Goal: Task Accomplishment & Management: Manage account settings

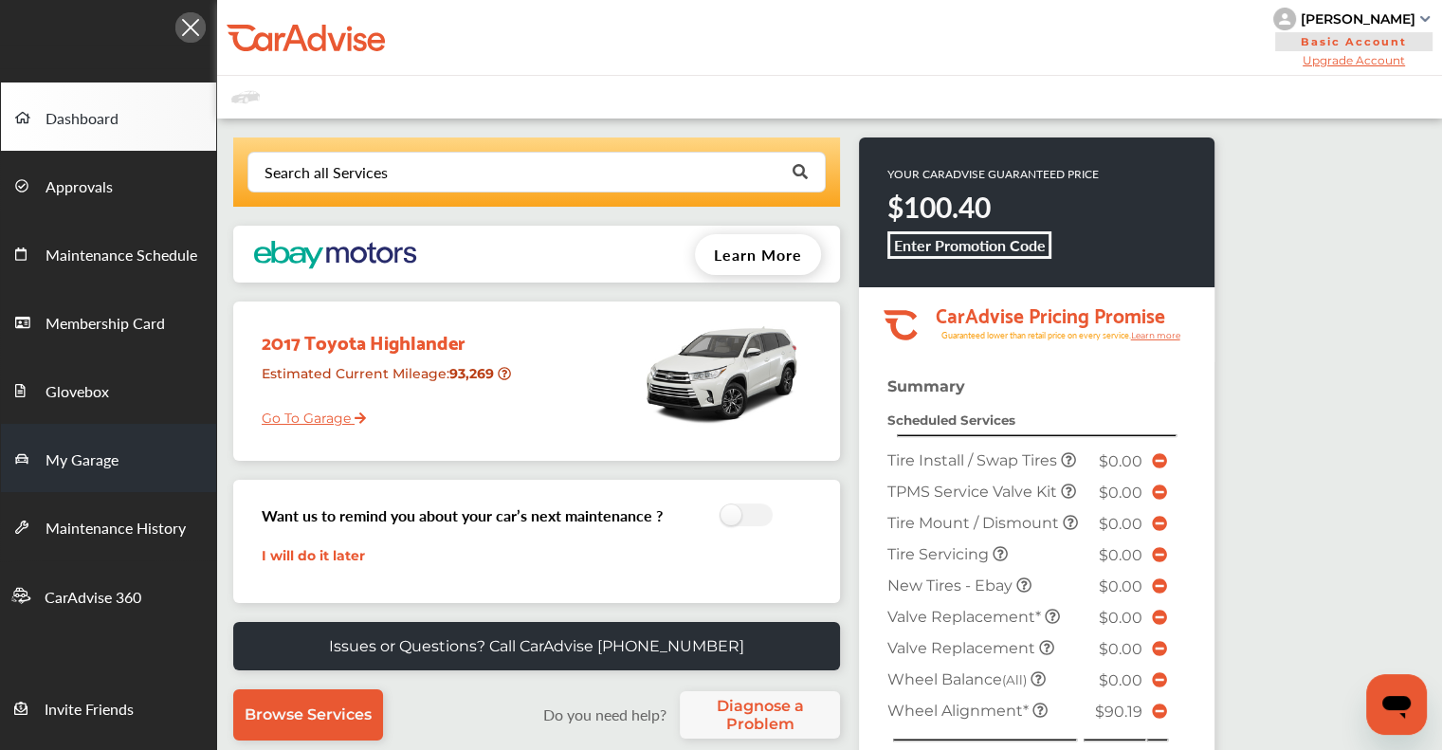
click at [107, 451] on span "My Garage" at bounding box center [82, 460] width 73 height 25
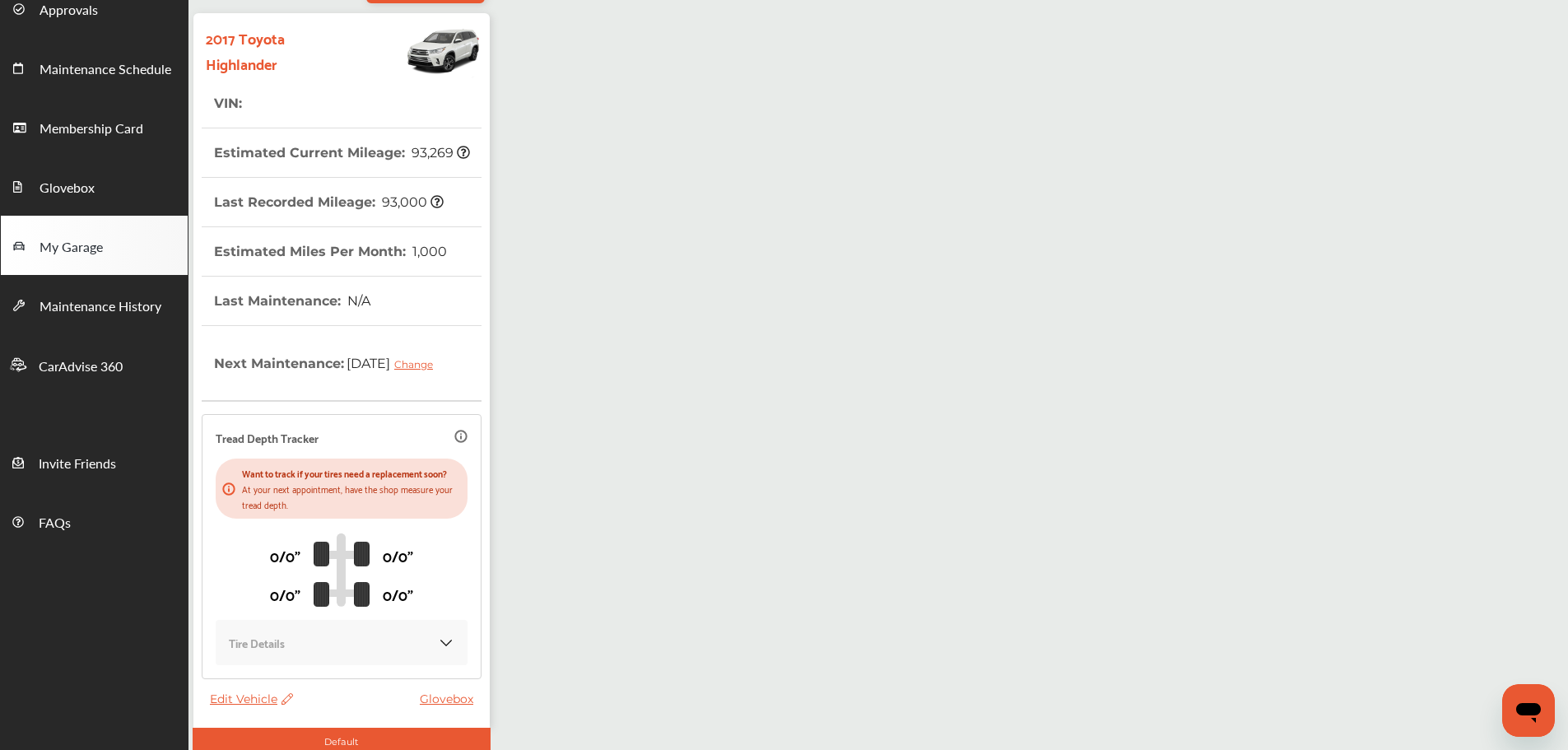
scroll to position [242, 0]
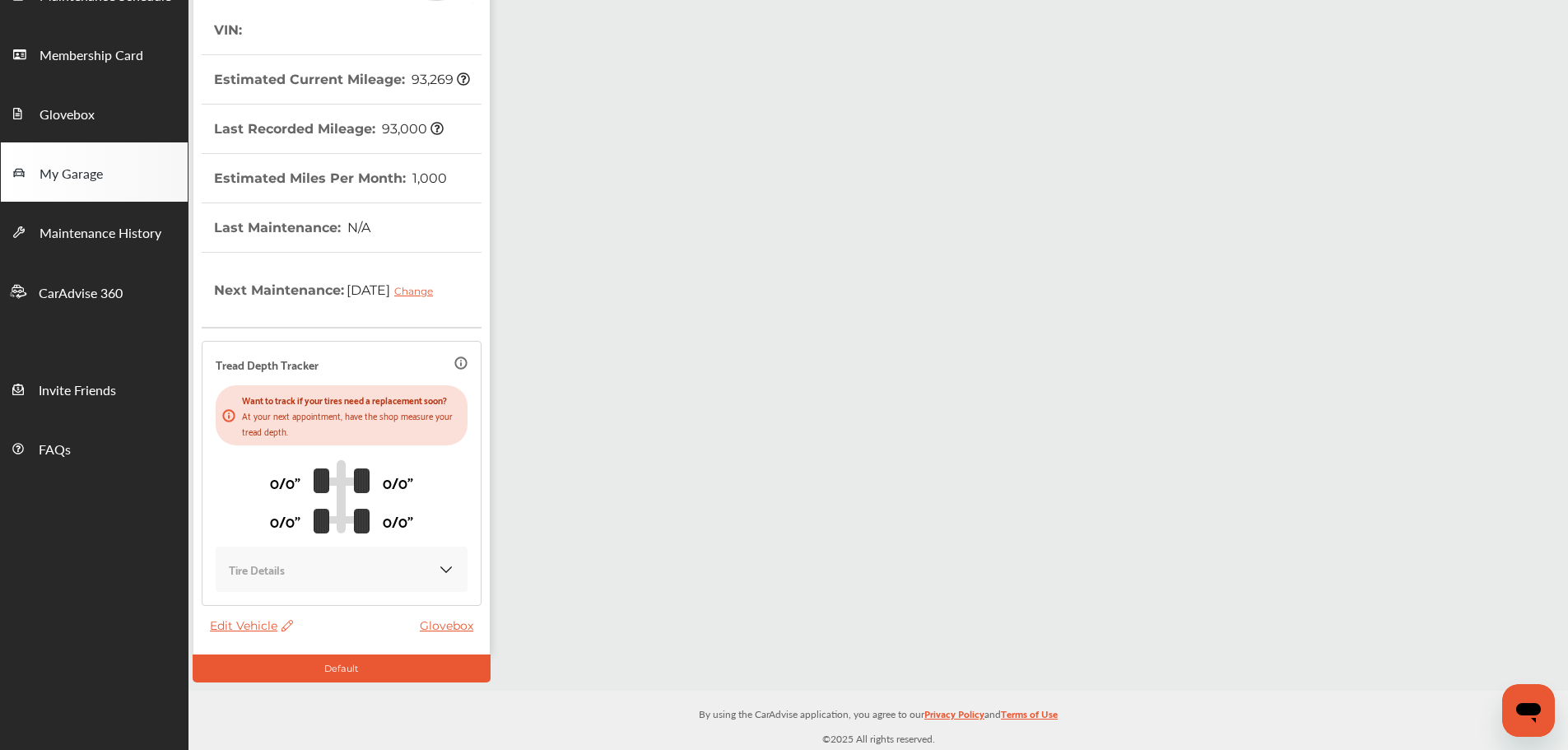
click at [250, 589] on span "Edit Vehicle" at bounding box center [252, 625] width 83 height 15
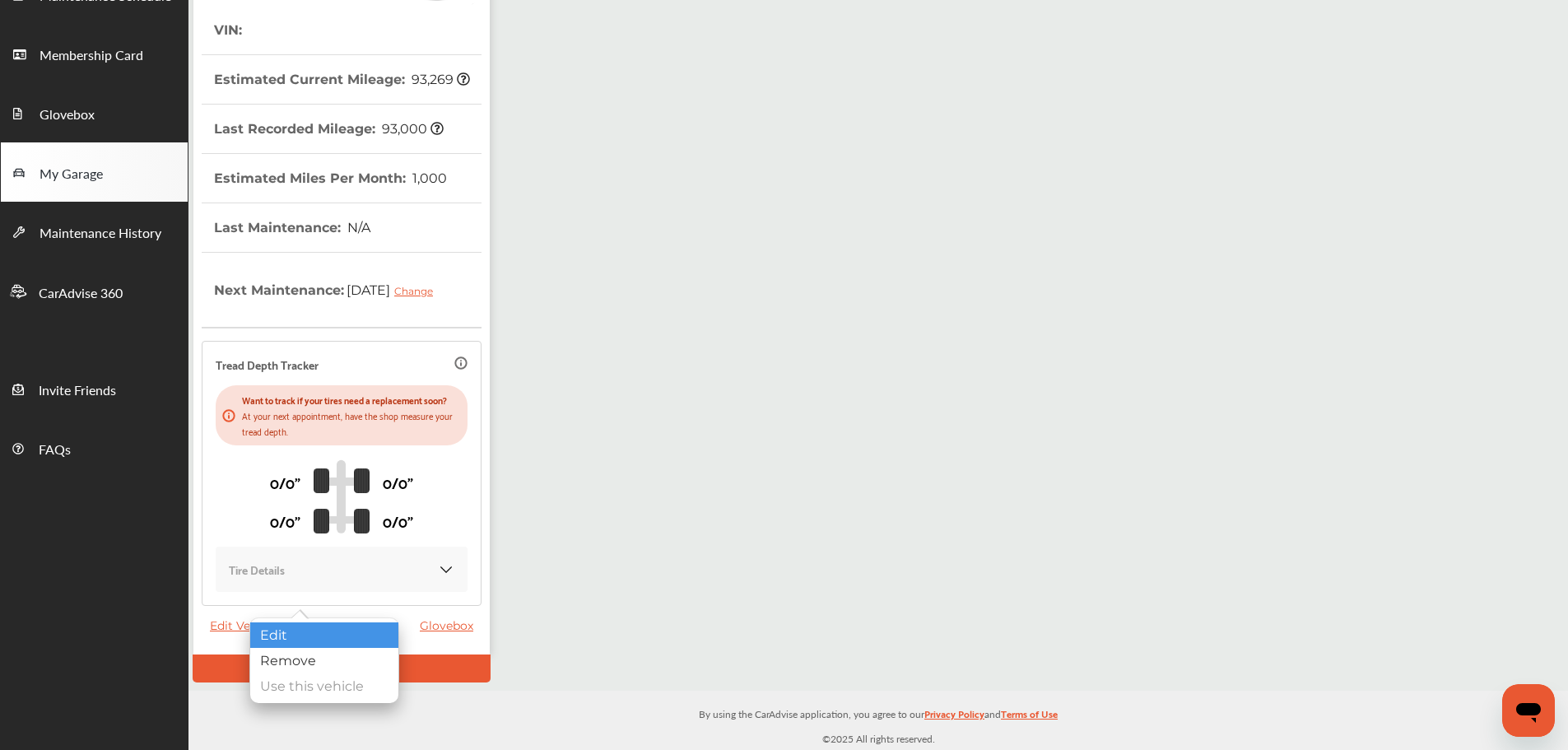
click at [299, 589] on div "Edit" at bounding box center [324, 635] width 148 height 25
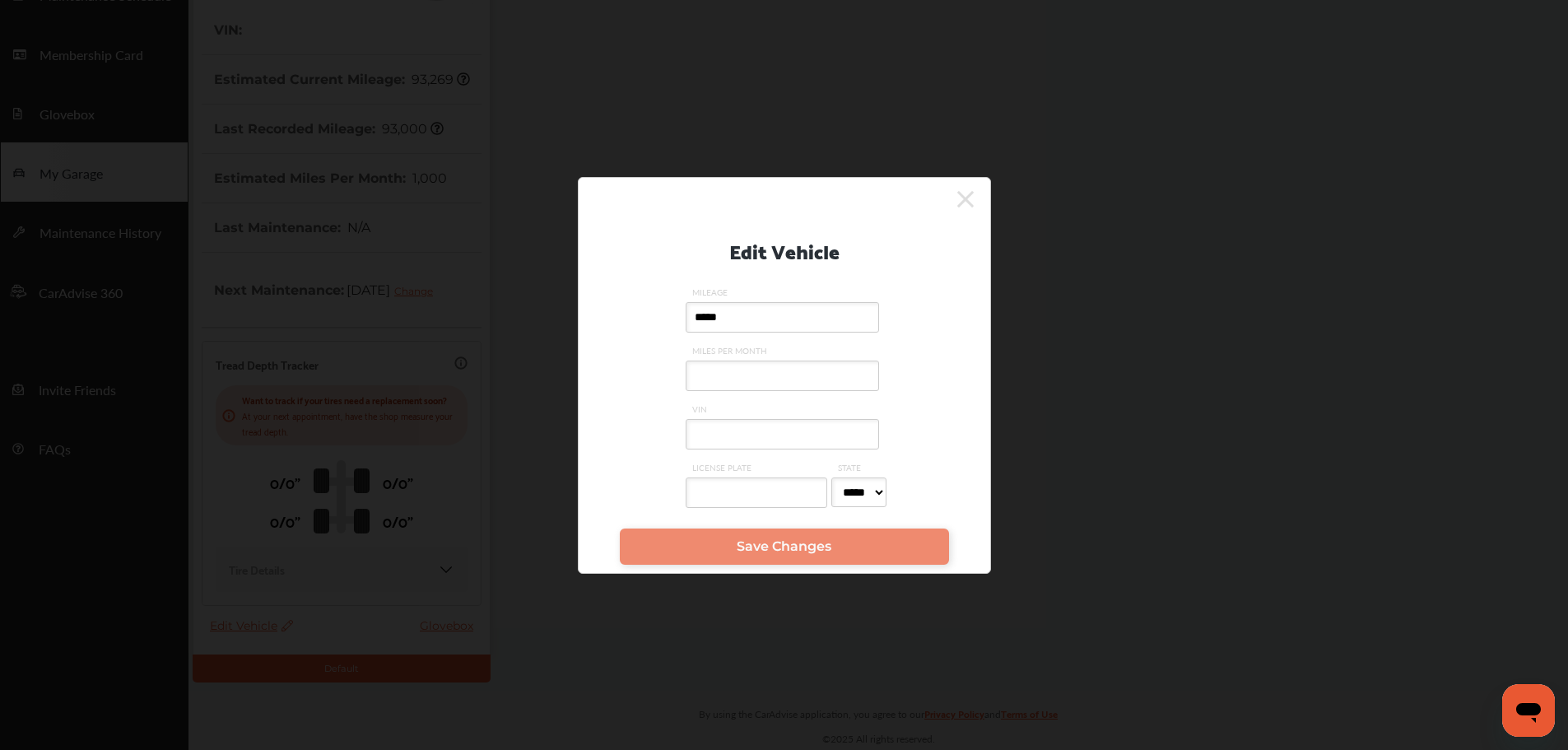
drag, startPoint x: 715, startPoint y: 444, endPoint x: 719, endPoint y: 435, distance: 9.8
click at [629, 441] on input "VIN" at bounding box center [782, 433] width 194 height 30
paste input "**********"
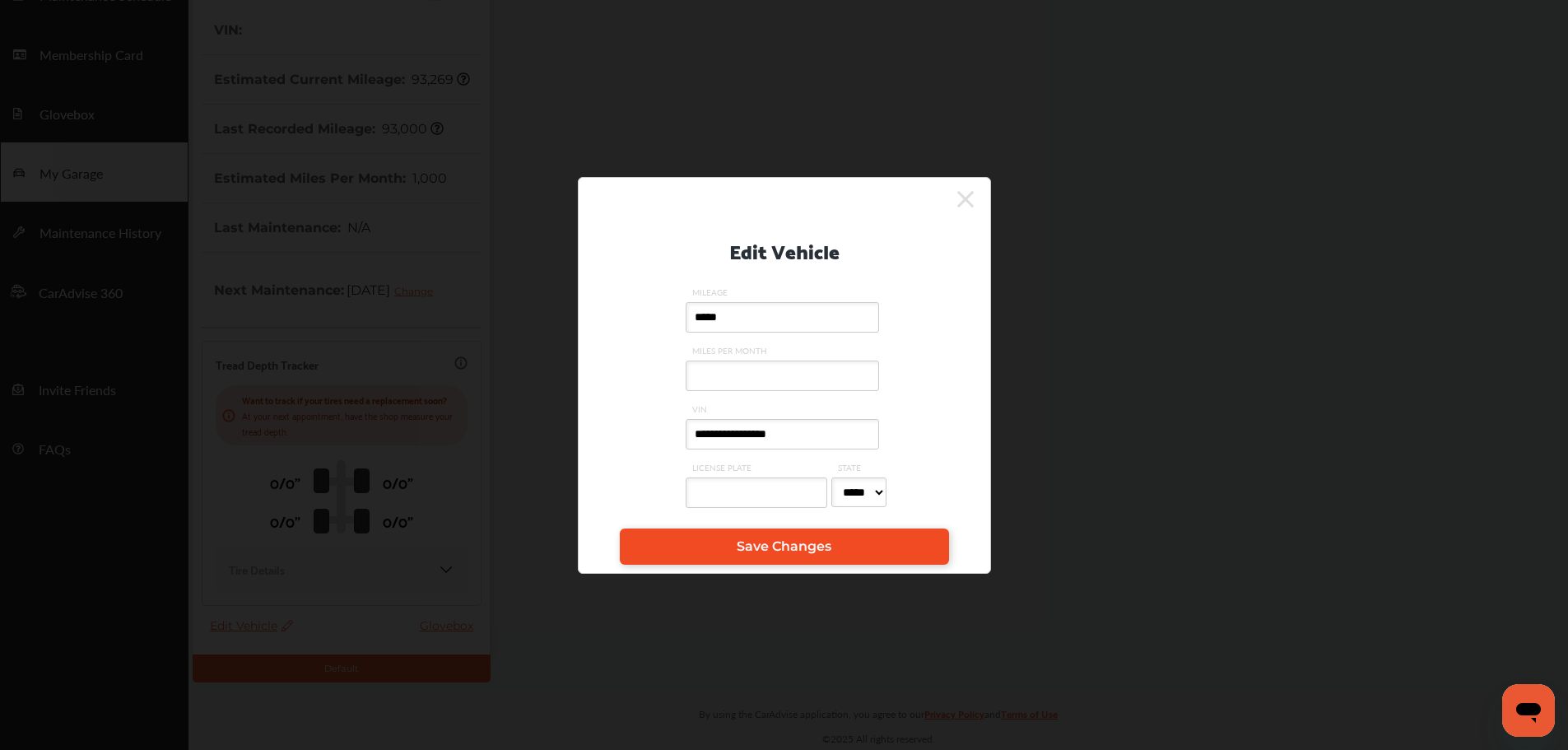
type input "**********"
click at [629, 554] on span "Save Changes" at bounding box center [783, 546] width 95 height 16
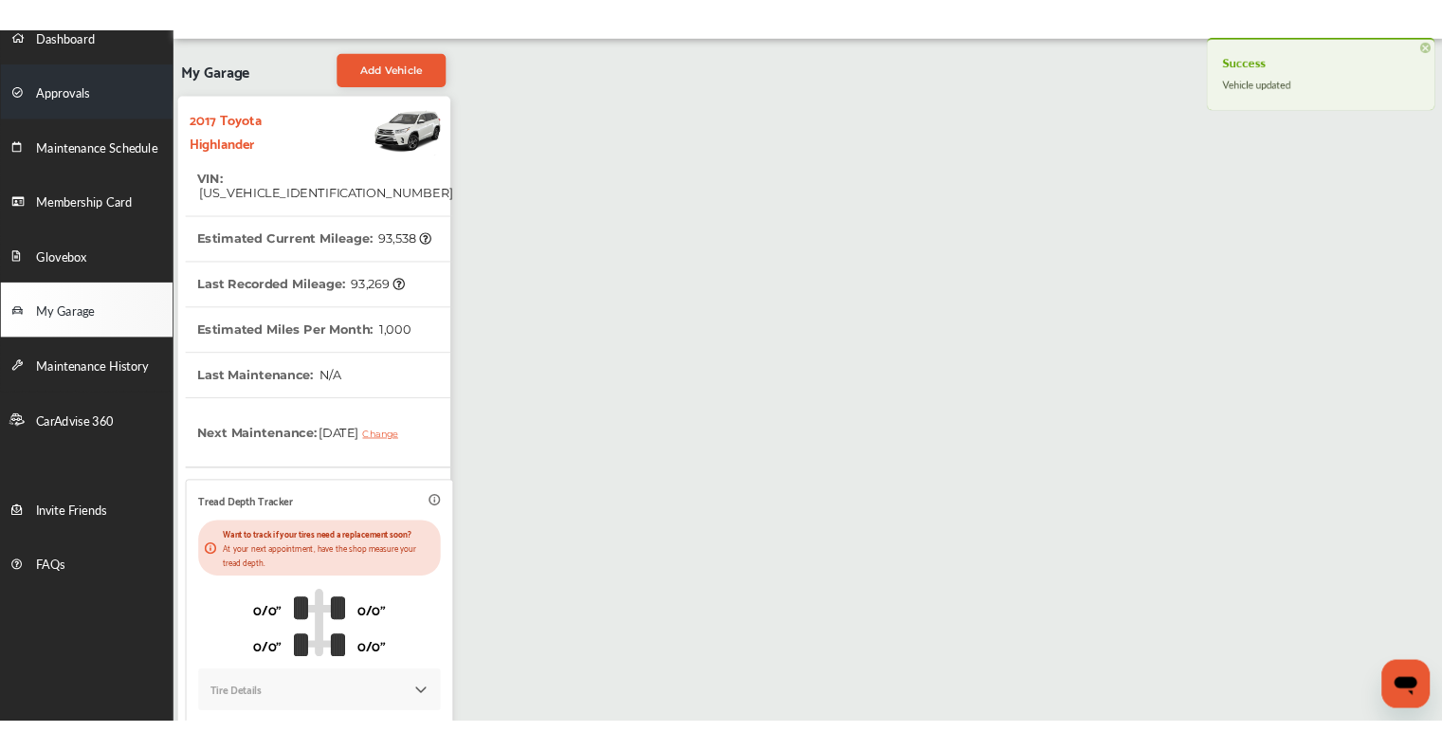
scroll to position [0, 0]
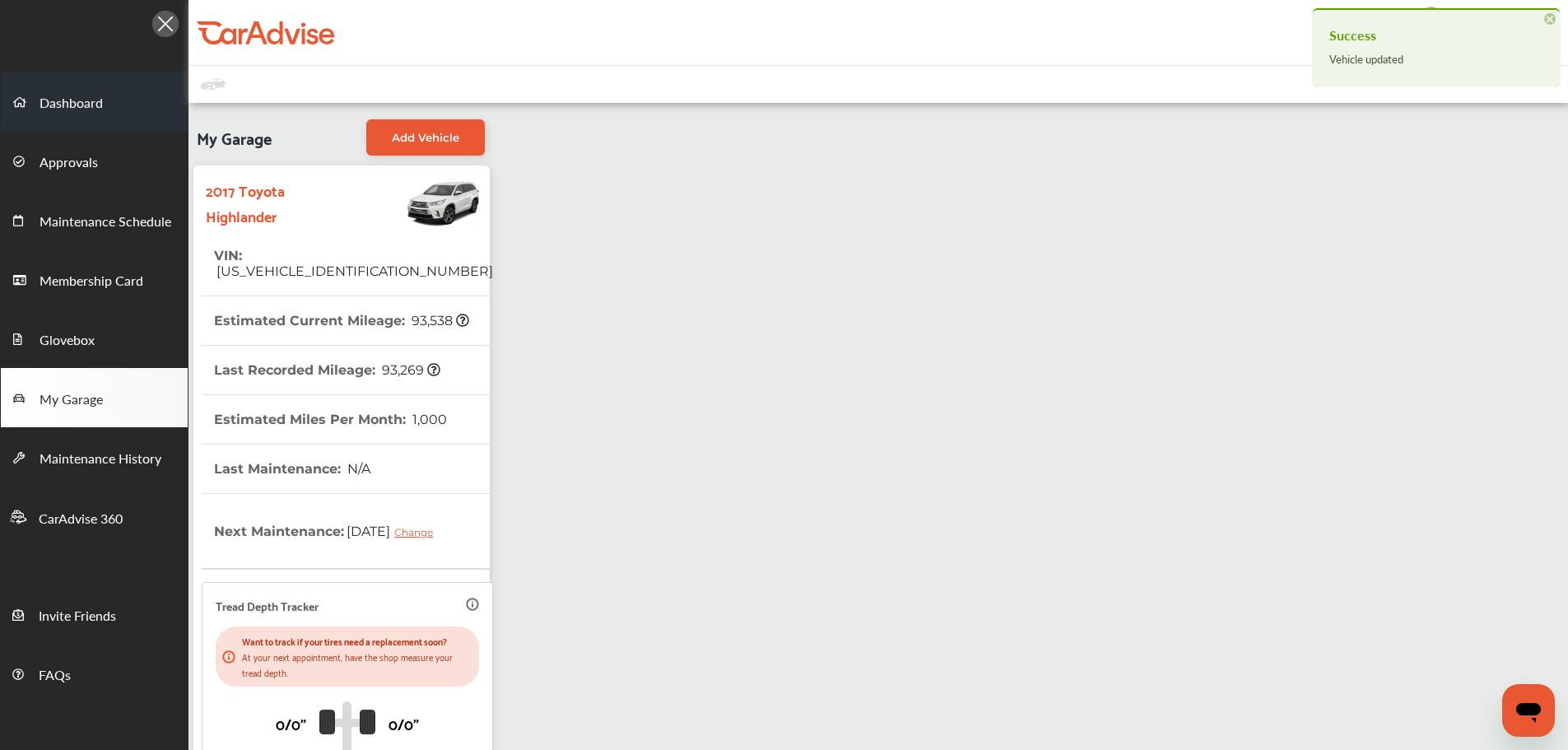
click at [45, 104] on span "Dashboard" at bounding box center [71, 103] width 63 height 22
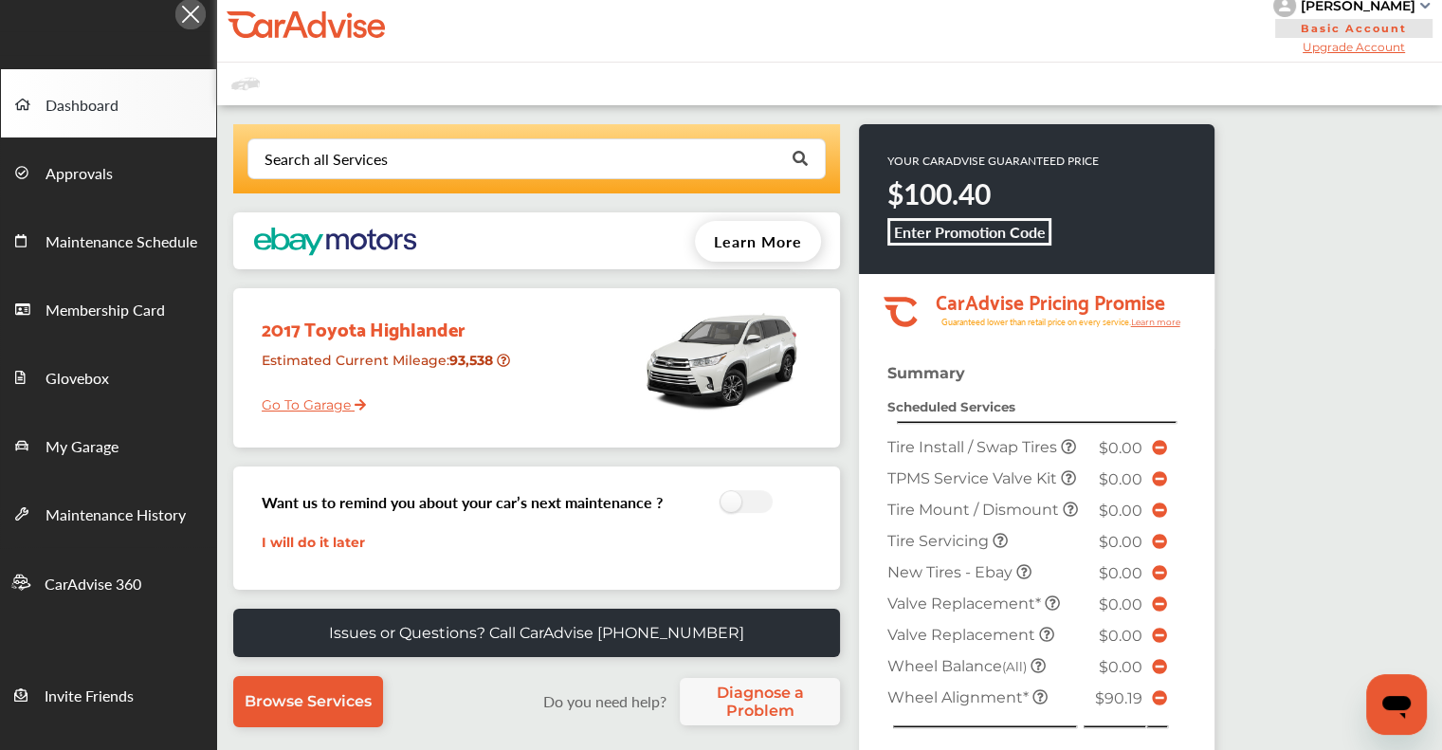
scroll to position [548, 0]
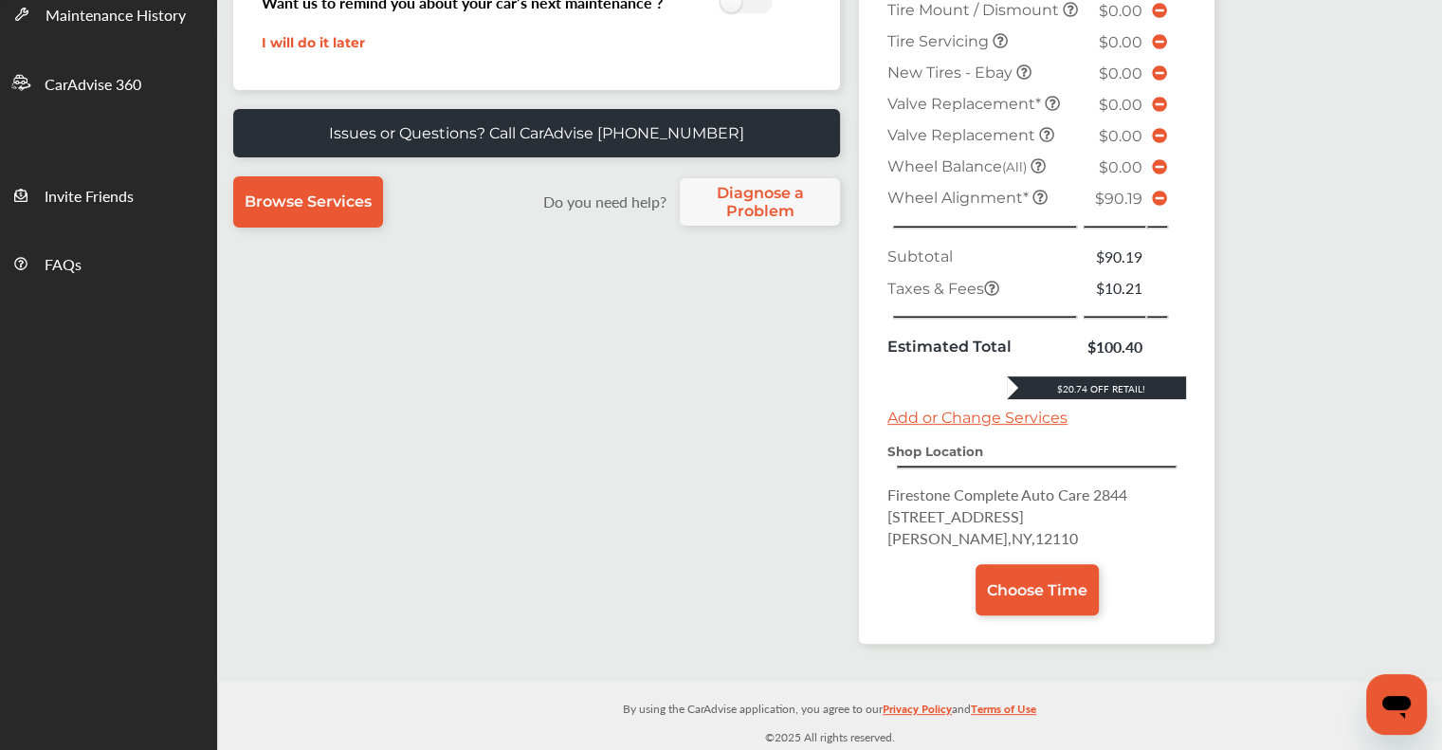
click at [725, 200] on icon at bounding box center [1159, 198] width 15 height 15
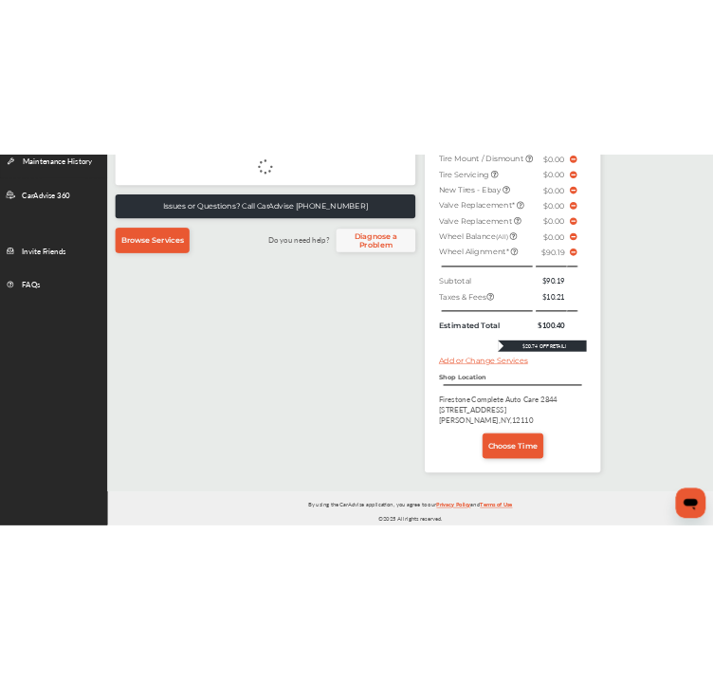
scroll to position [404, 0]
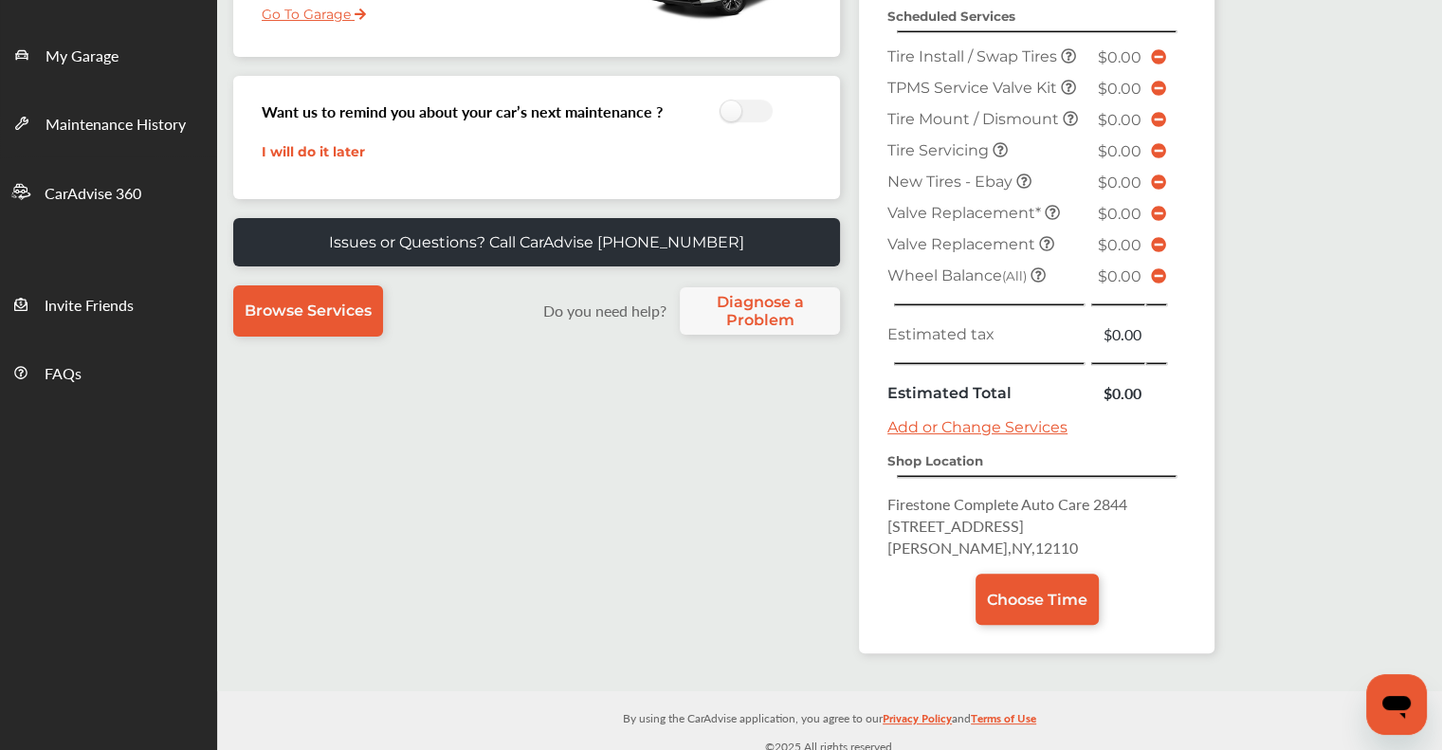
click at [725, 537] on span "[PERSON_NAME] , [GEOGRAPHIC_DATA] , 12110" at bounding box center [982, 548] width 191 height 22
copy span "12110"
